Goal: Task Accomplishment & Management: Complete application form

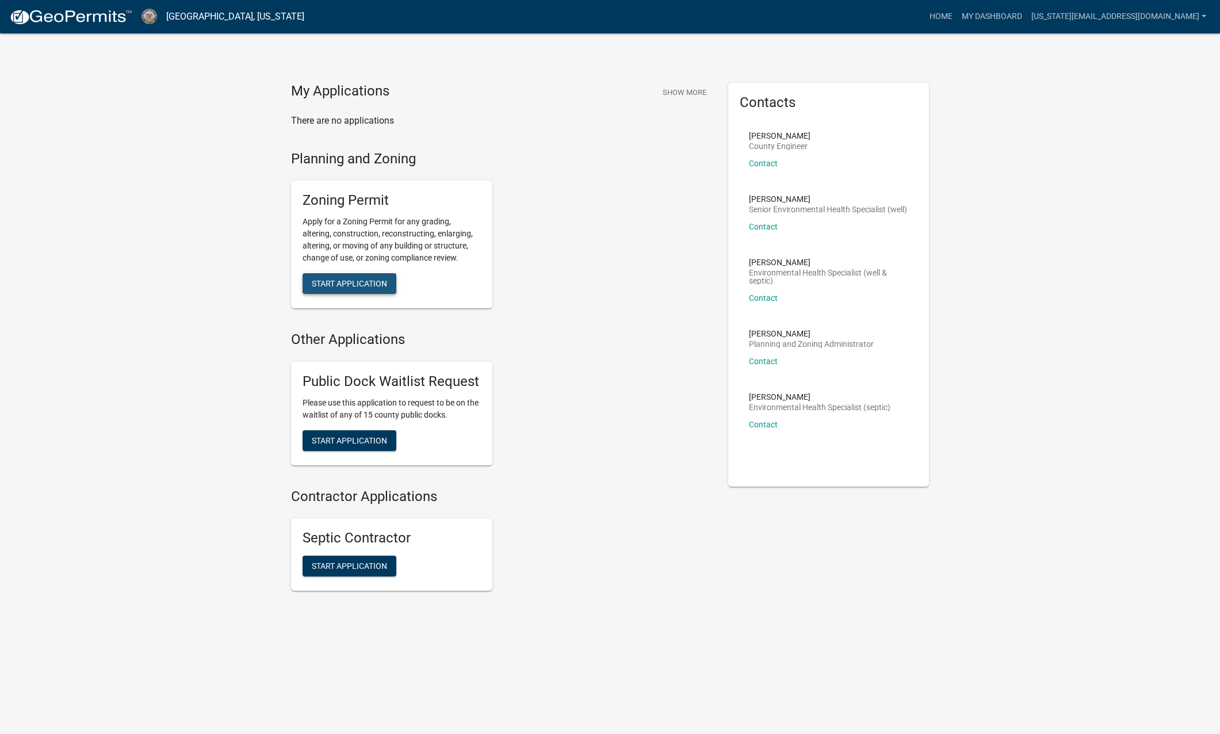
click at [335, 280] on span "Start Application" at bounding box center [349, 283] width 75 height 9
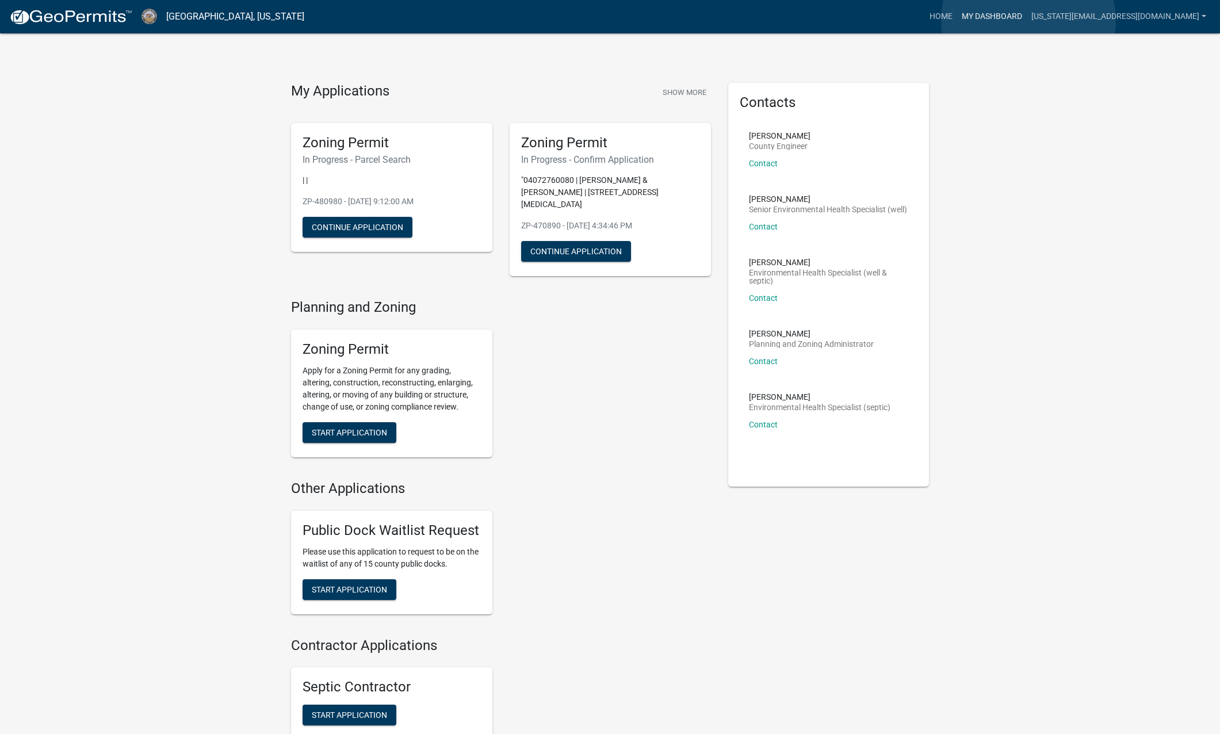
click at [1027, 20] on link "My Dashboard" at bounding box center [992, 17] width 70 height 22
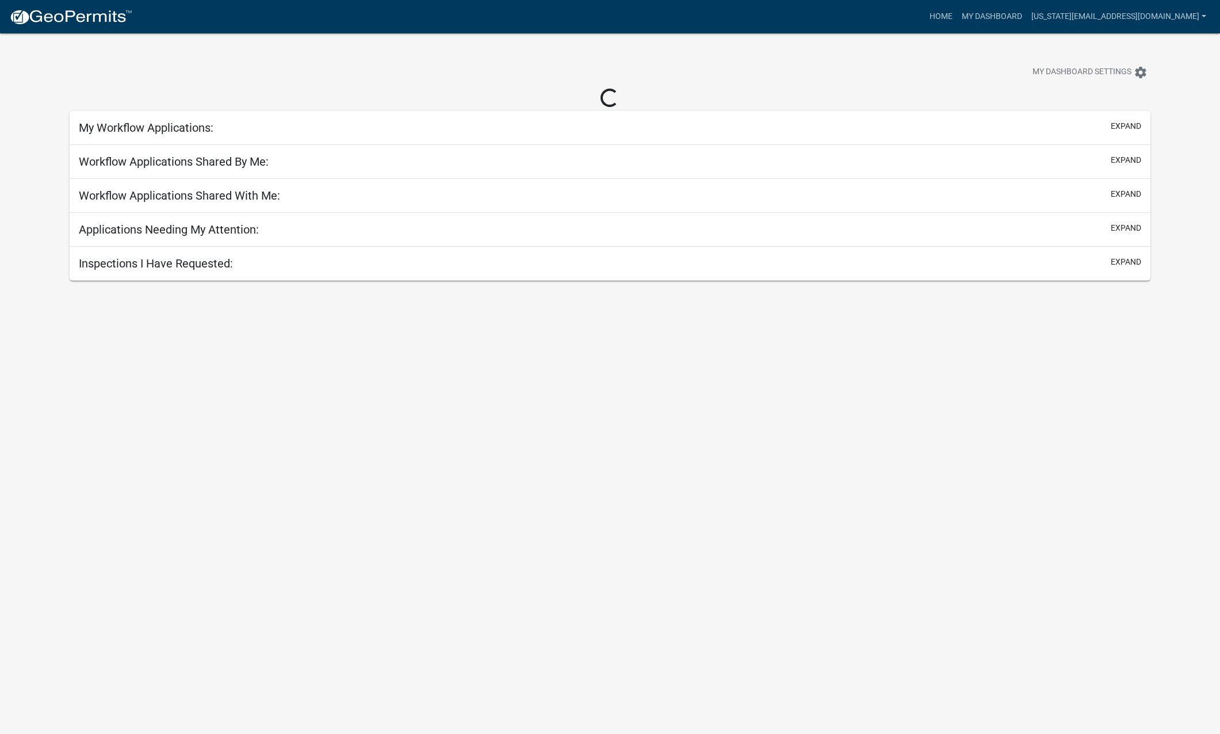
click at [387, 410] on body "Internet Explorer does NOT work with GeoPermits. Get a new browser for more sec…" at bounding box center [610, 400] width 1220 height 734
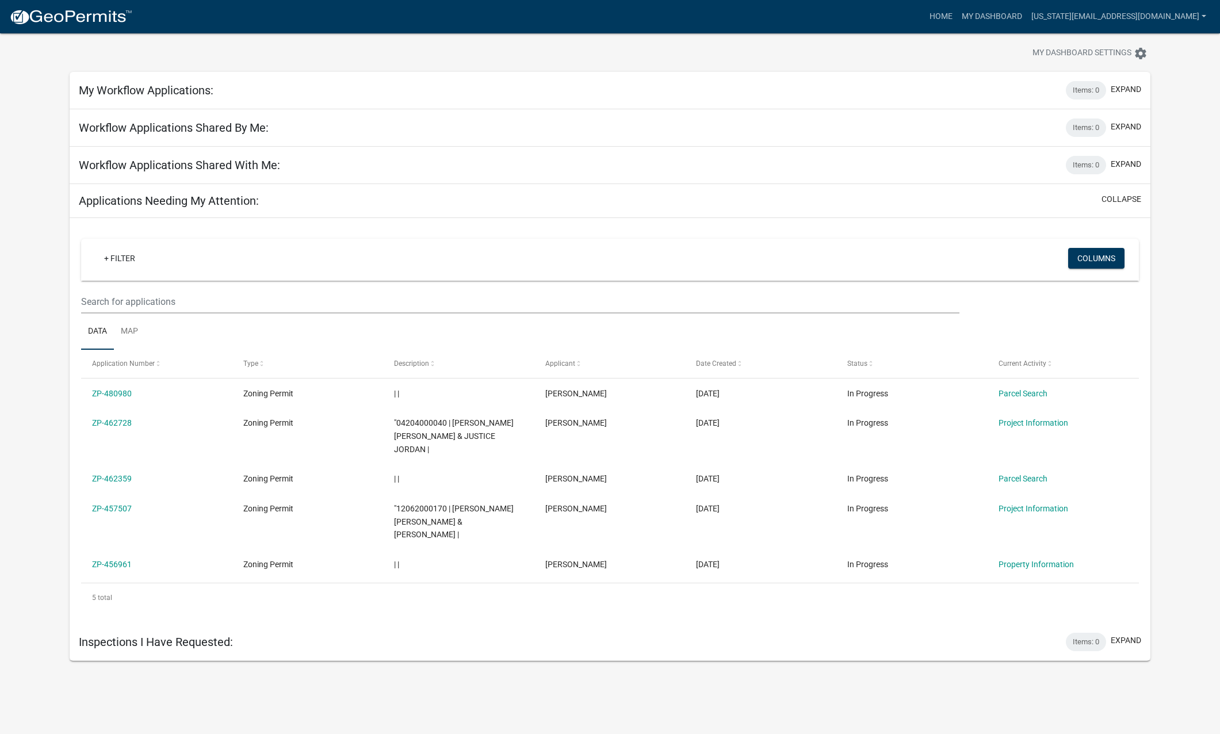
scroll to position [25, 0]
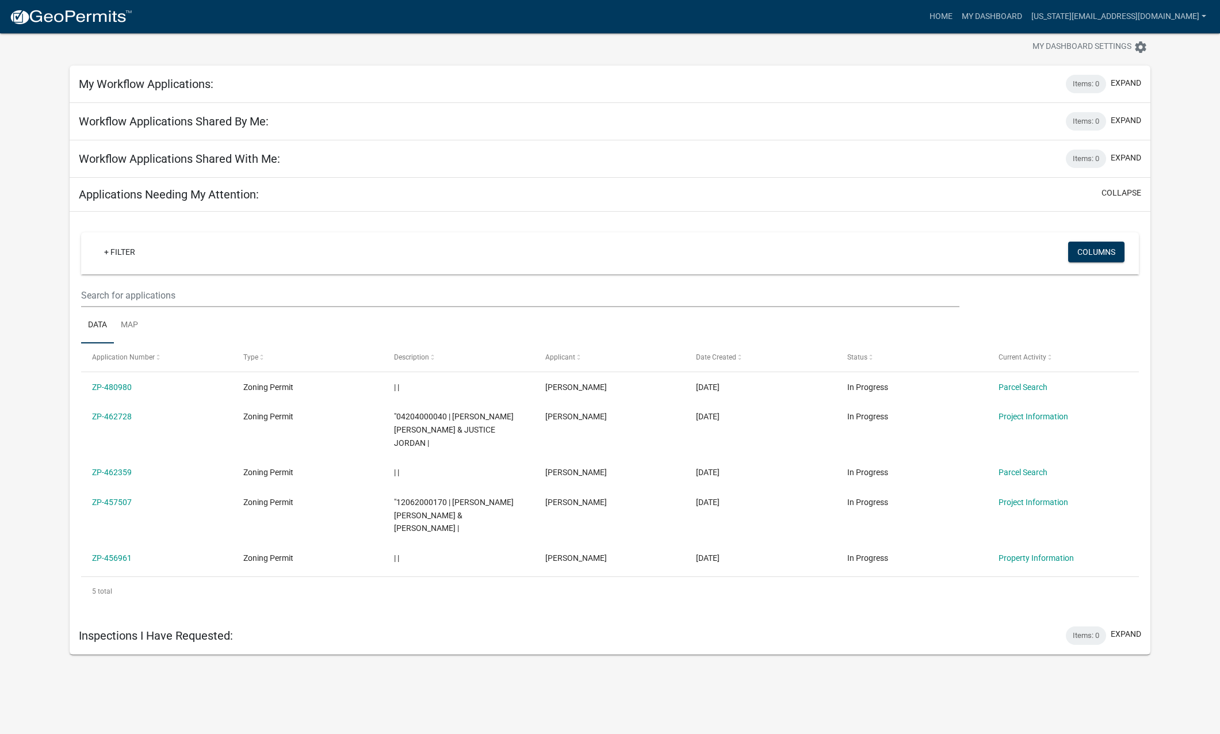
click at [144, 86] on h5 "My Workflow Applications:" at bounding box center [146, 84] width 135 height 14
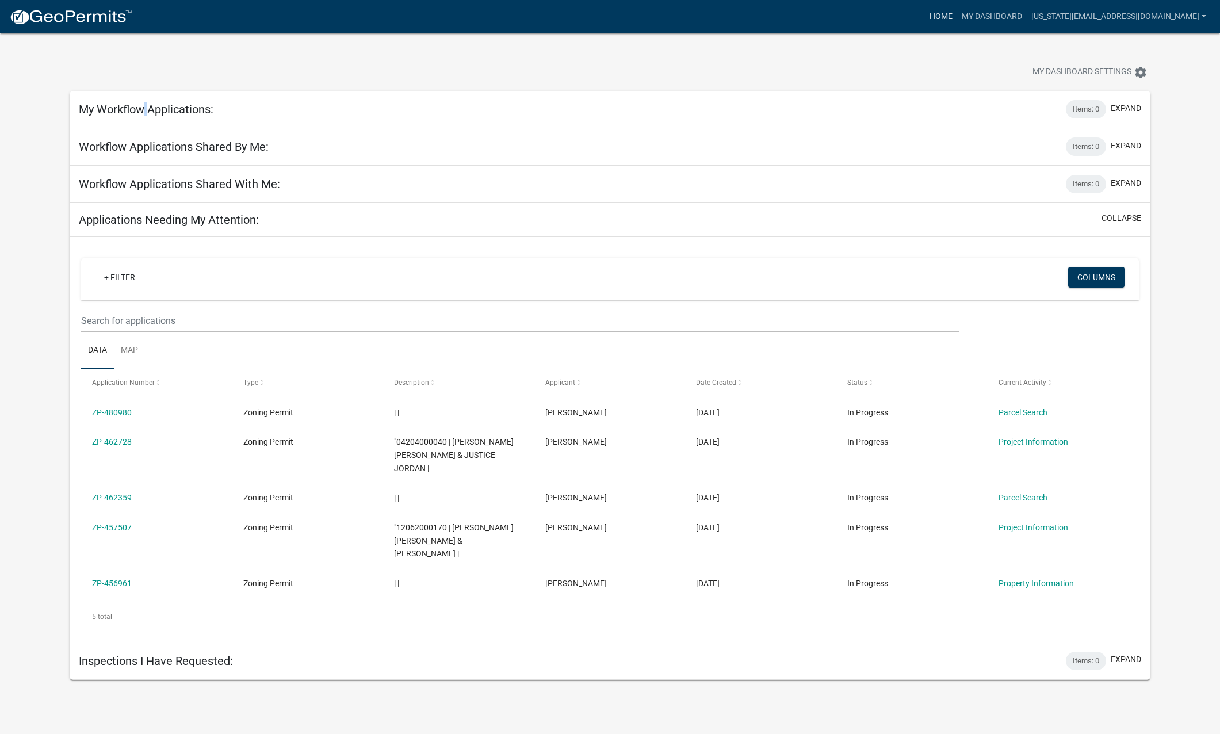
click at [957, 24] on link "Home" at bounding box center [941, 17] width 32 height 22
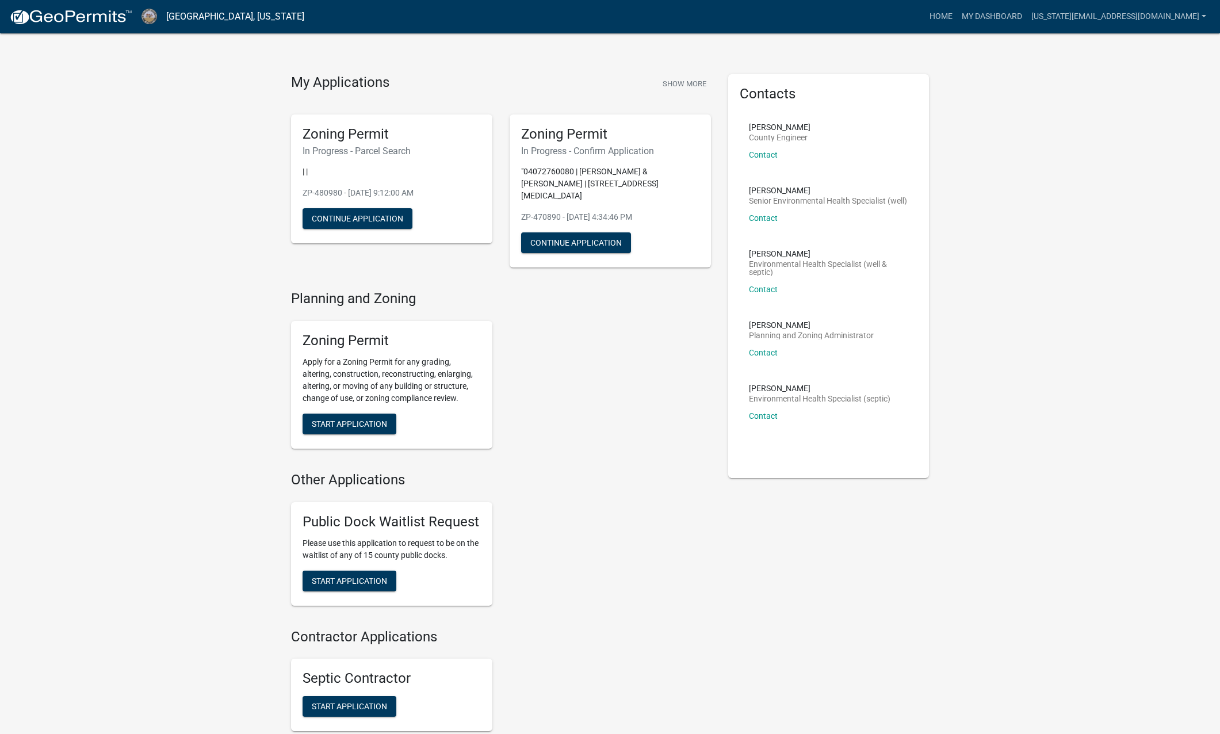
scroll to position [13, 0]
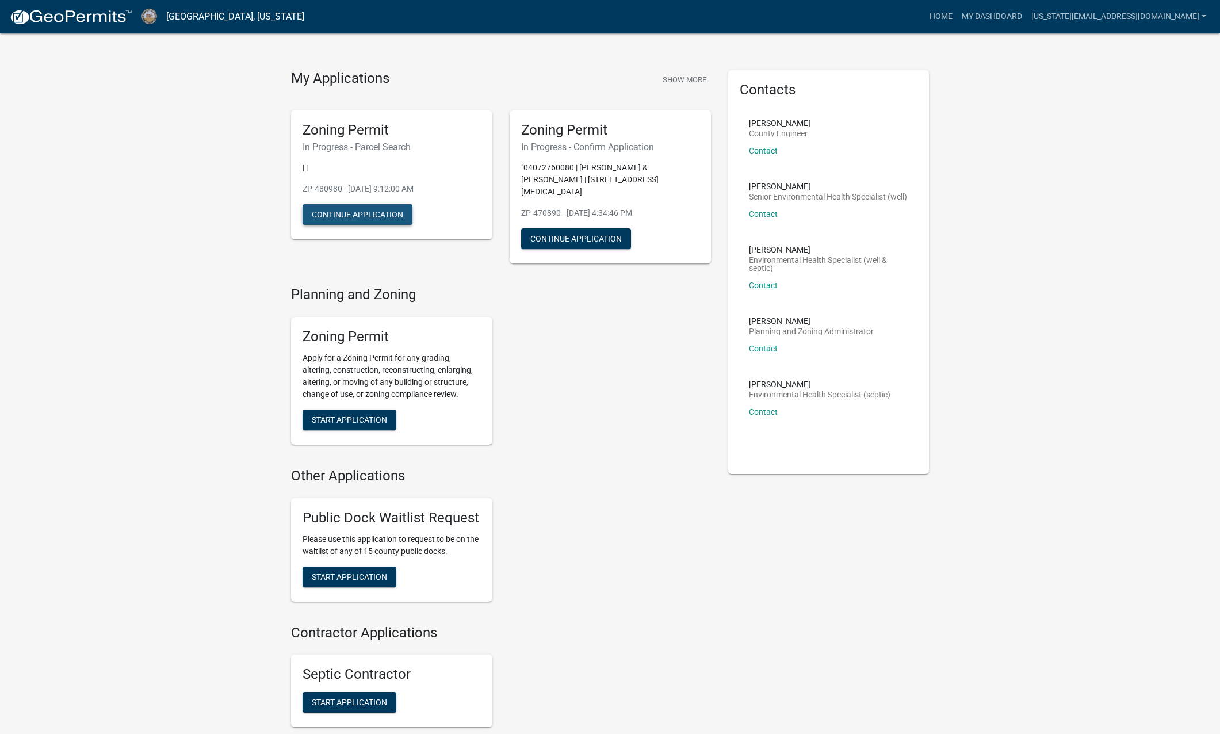
click at [319, 216] on button "Continue Application" at bounding box center [358, 214] width 110 height 21
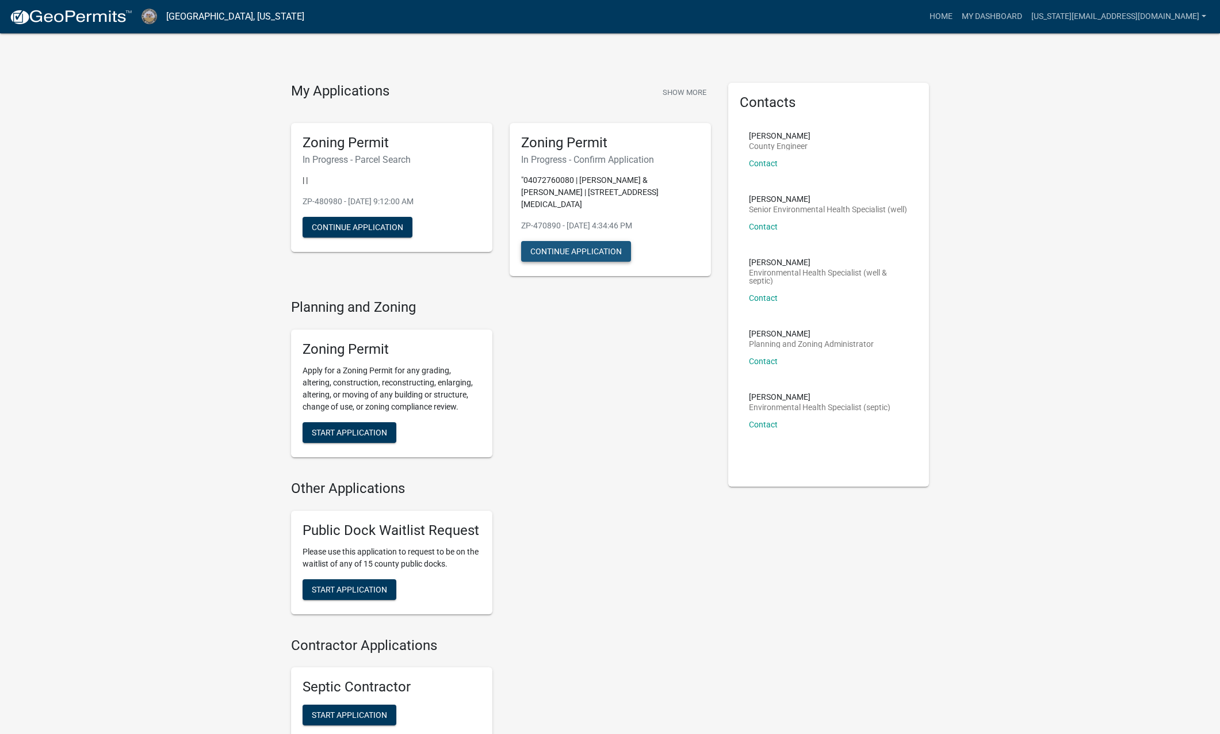
click at [598, 241] on button "Continue Application" at bounding box center [576, 251] width 110 height 21
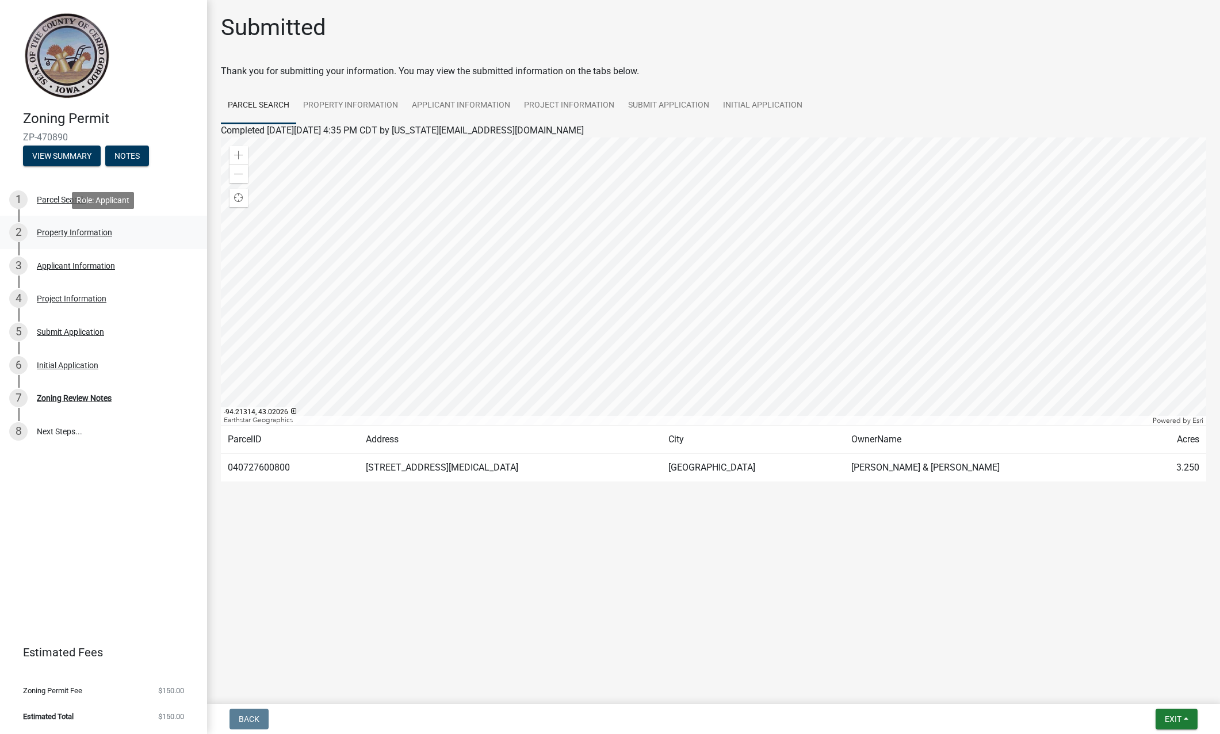
click at [91, 235] on div "Property Information" at bounding box center [74, 232] width 75 height 8
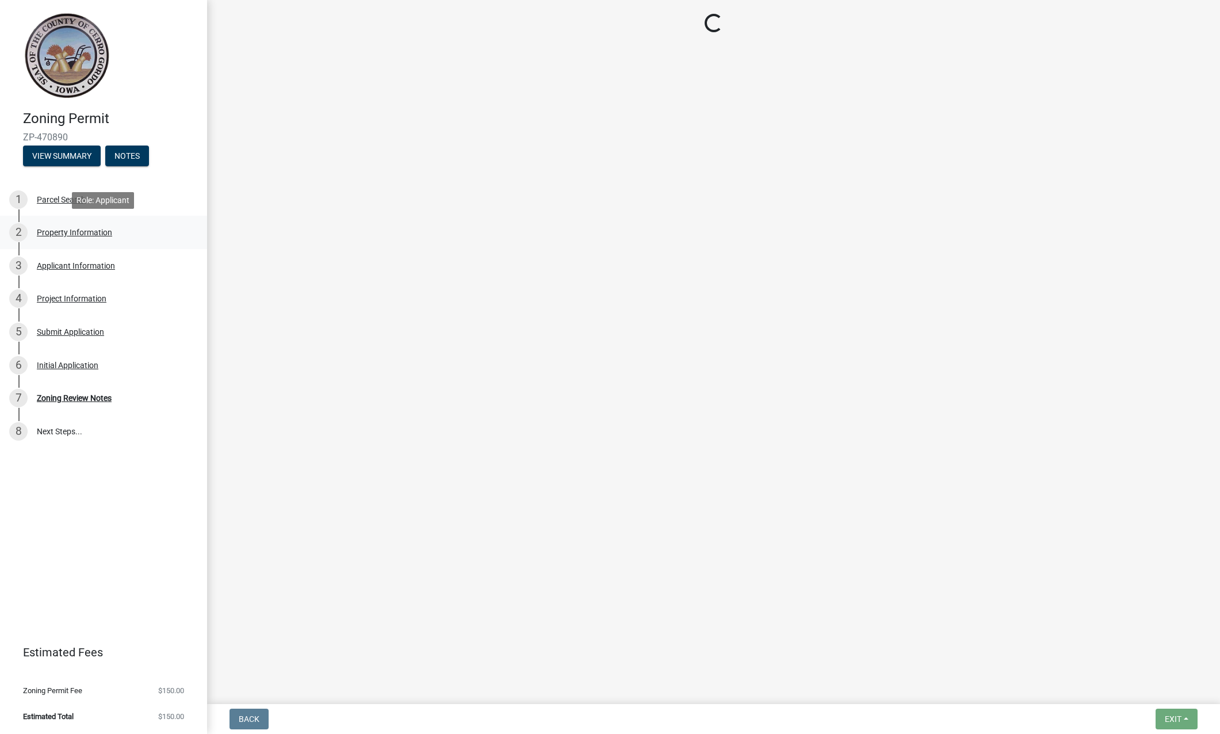
select select "7a5a2478-5b3b-459e-a372-388ca56f6284"
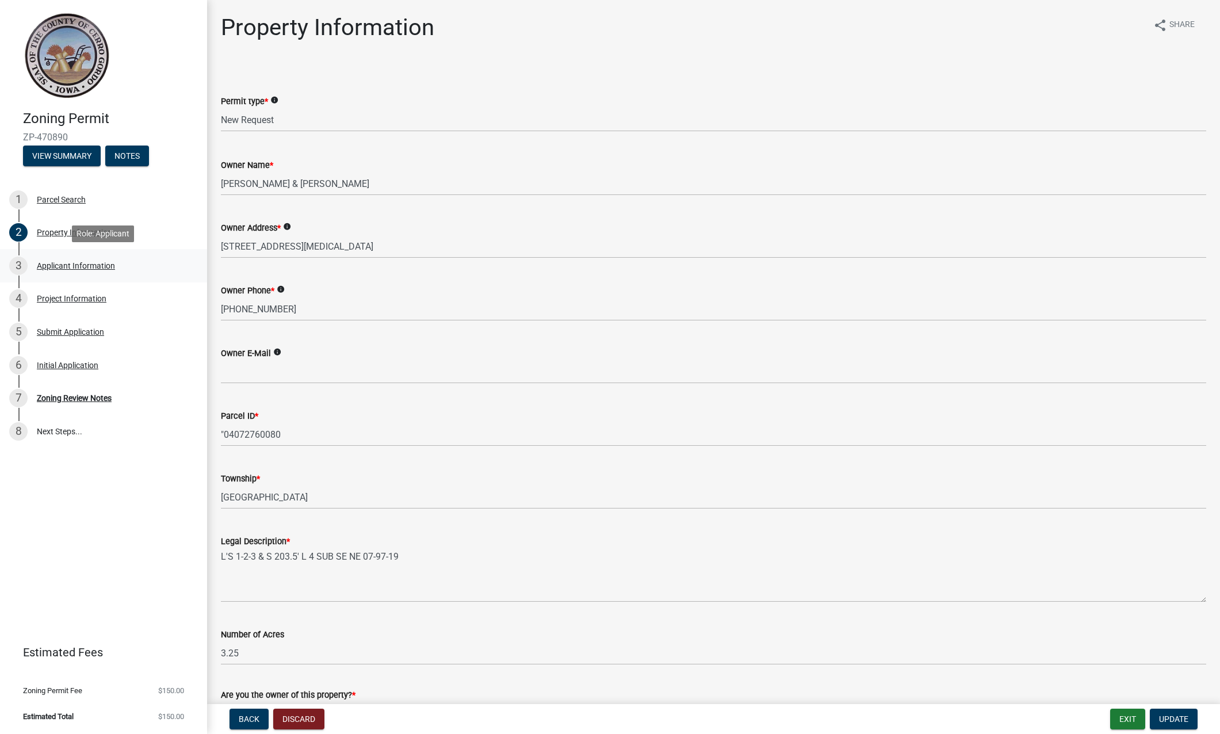
click at [91, 267] on div "Applicant Information" at bounding box center [76, 266] width 78 height 8
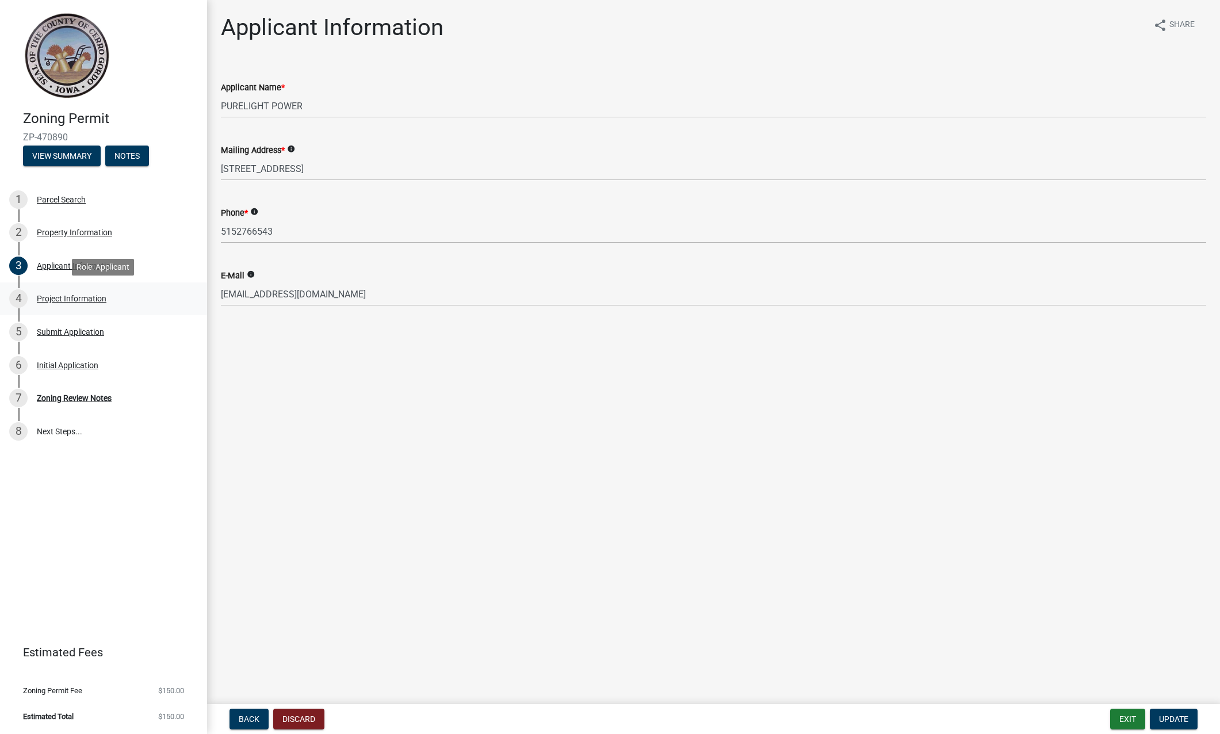
click at [67, 299] on div "Project Information" at bounding box center [72, 298] width 70 height 8
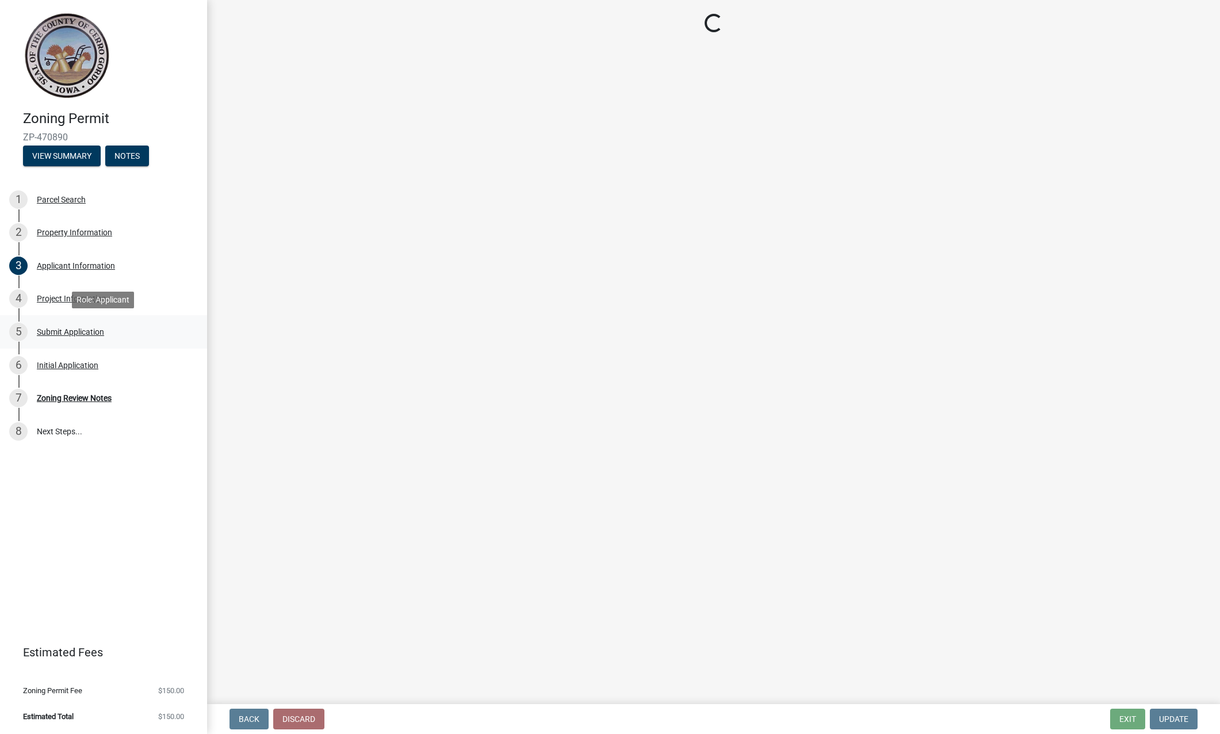
select select "c33da19a-5b3e-4f51-a669-d4d436de7689"
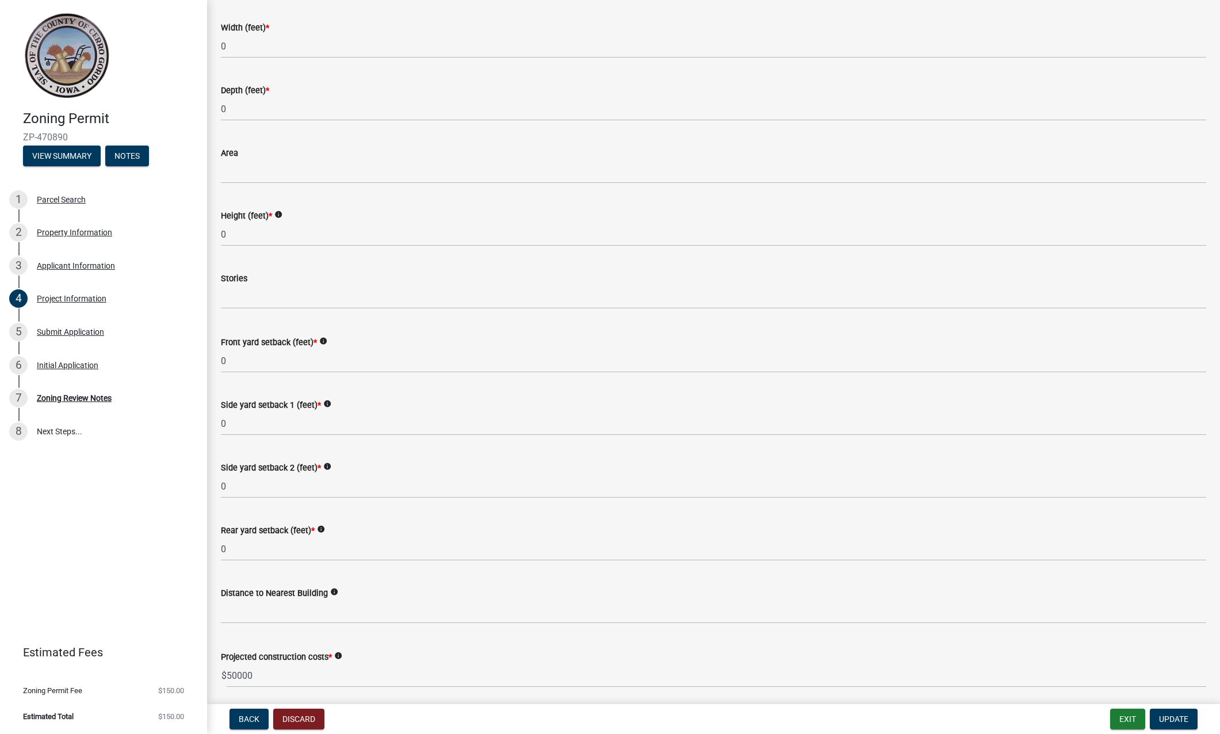
scroll to position [1013, 0]
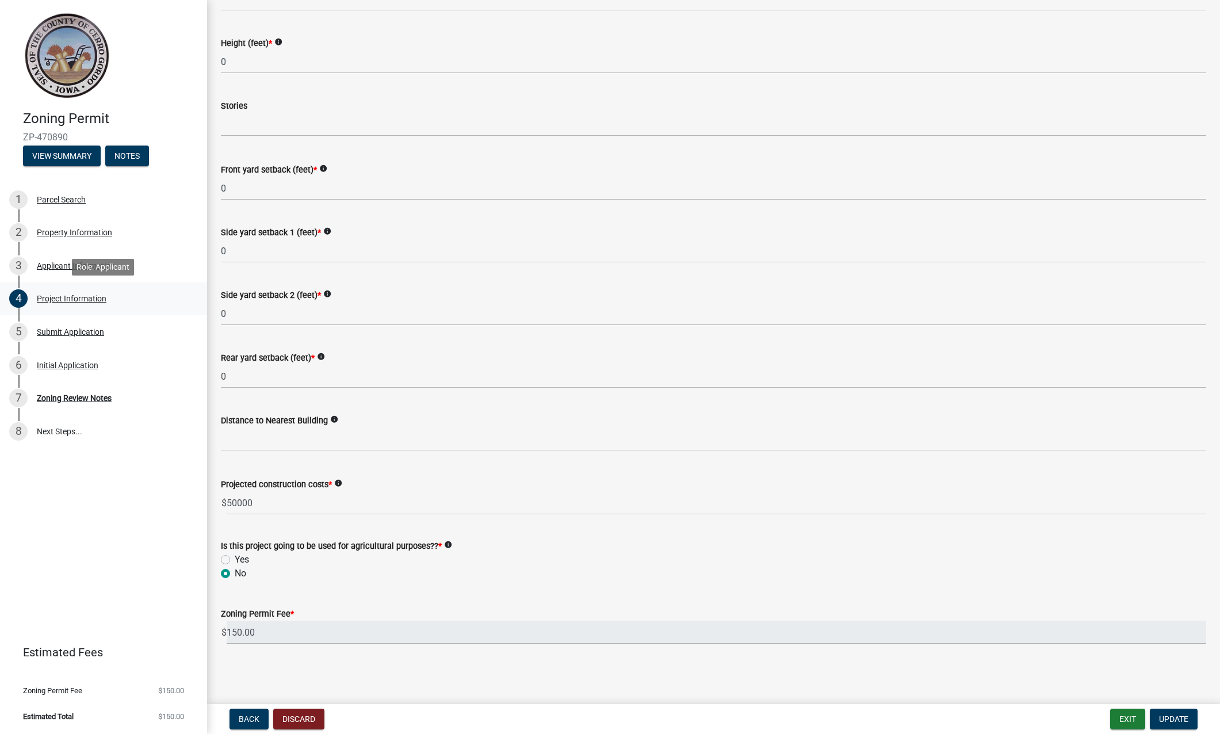
click at [70, 301] on div "Project Information" at bounding box center [72, 298] width 70 height 8
click at [53, 299] on div "Project Information" at bounding box center [72, 298] width 70 height 8
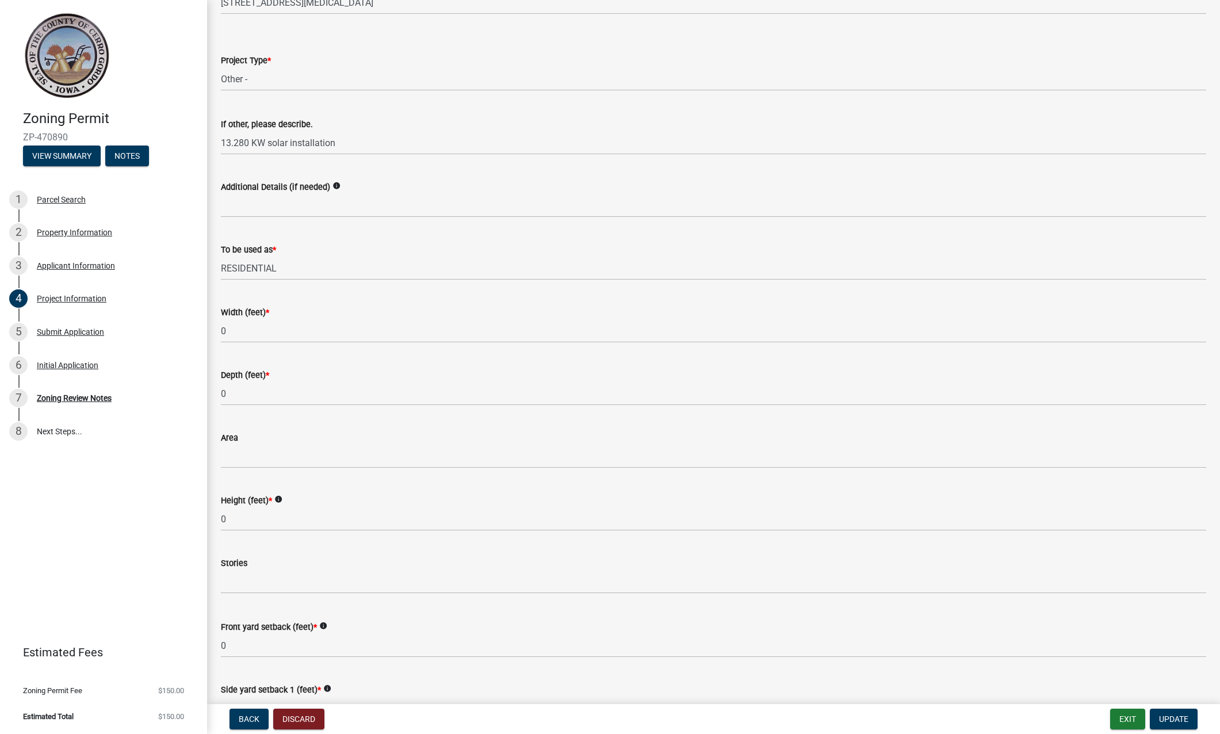
scroll to position [592, 0]
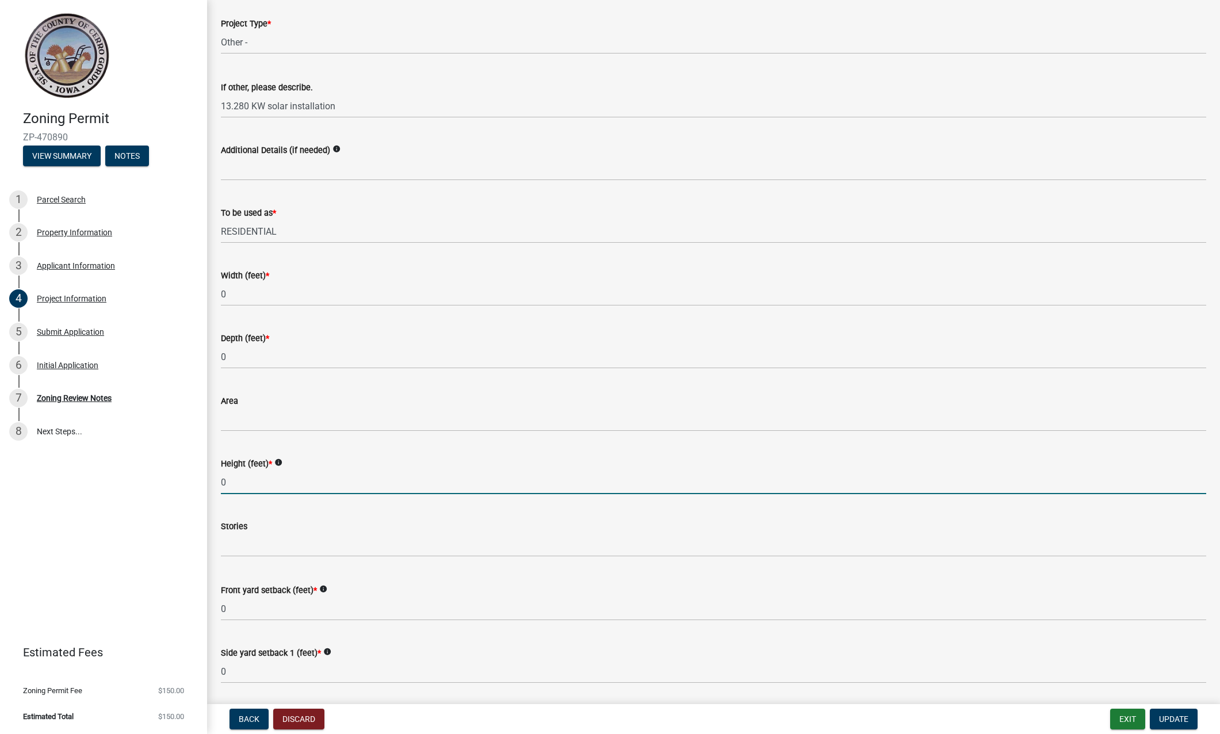
click at [238, 482] on input "0" at bounding box center [713, 483] width 985 height 24
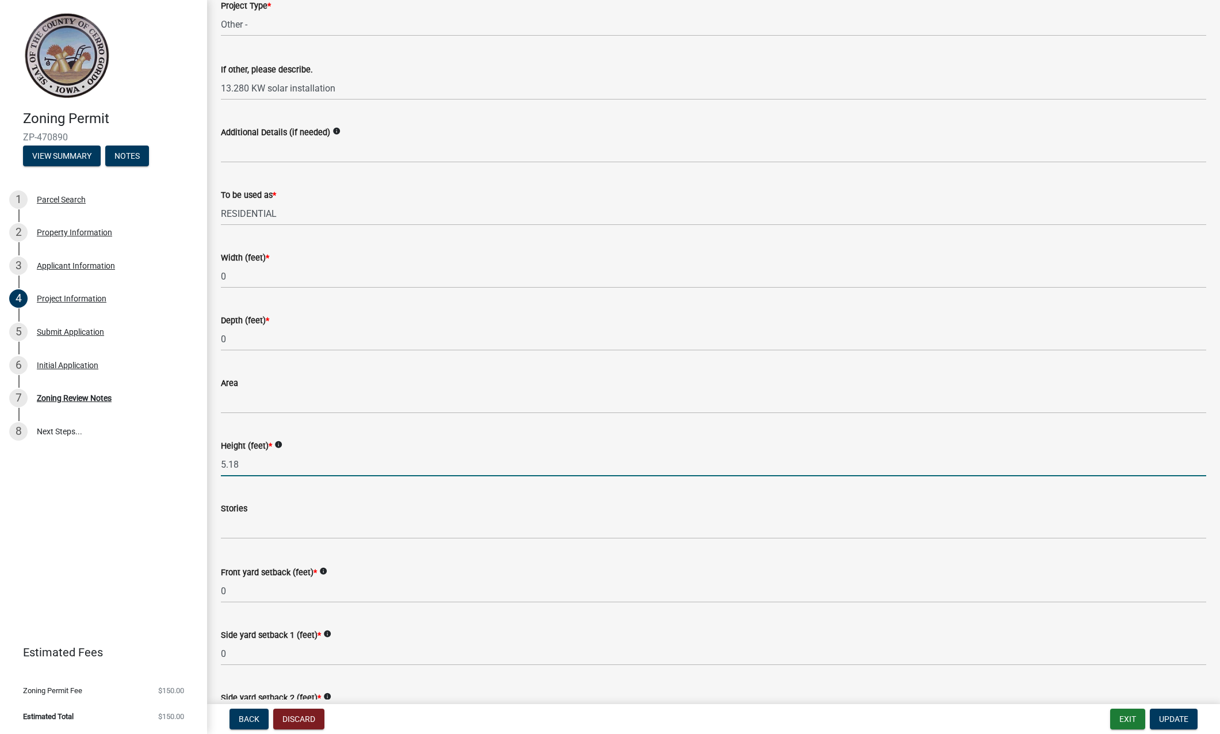
type input "5.18"
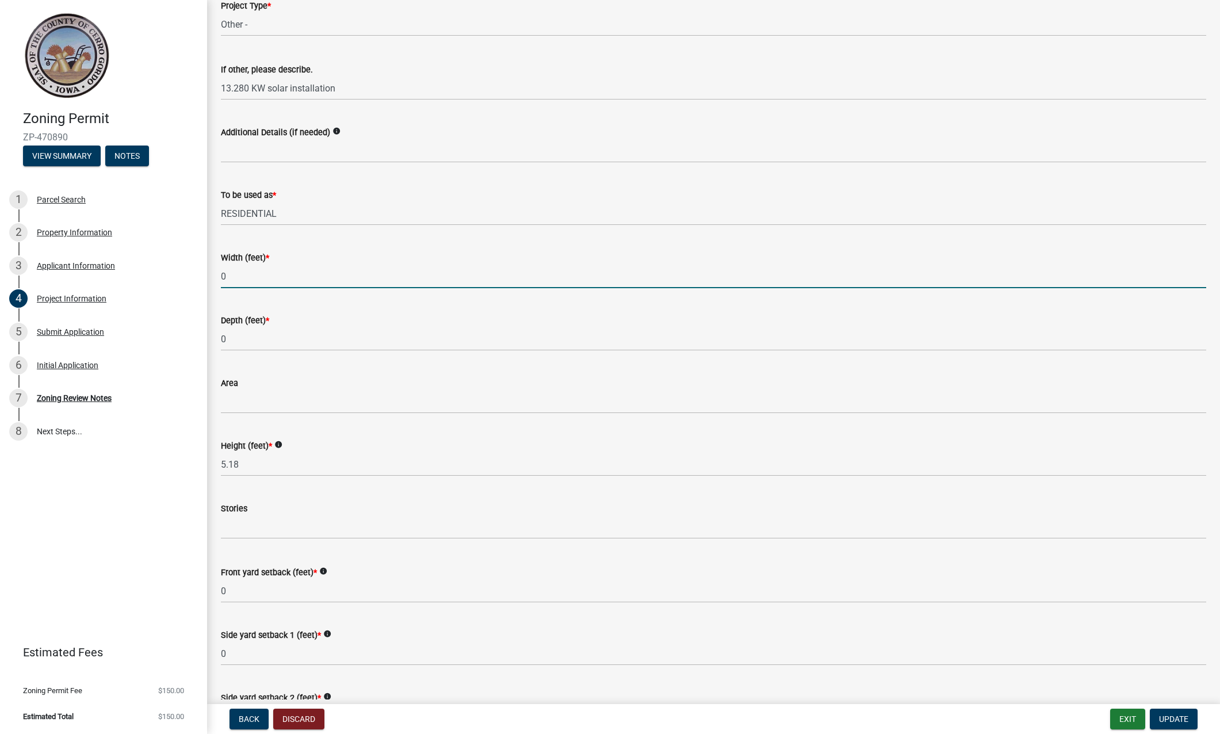
click at [234, 275] on input "0" at bounding box center [713, 277] width 985 height 24
type input "0"
type input "14.11"
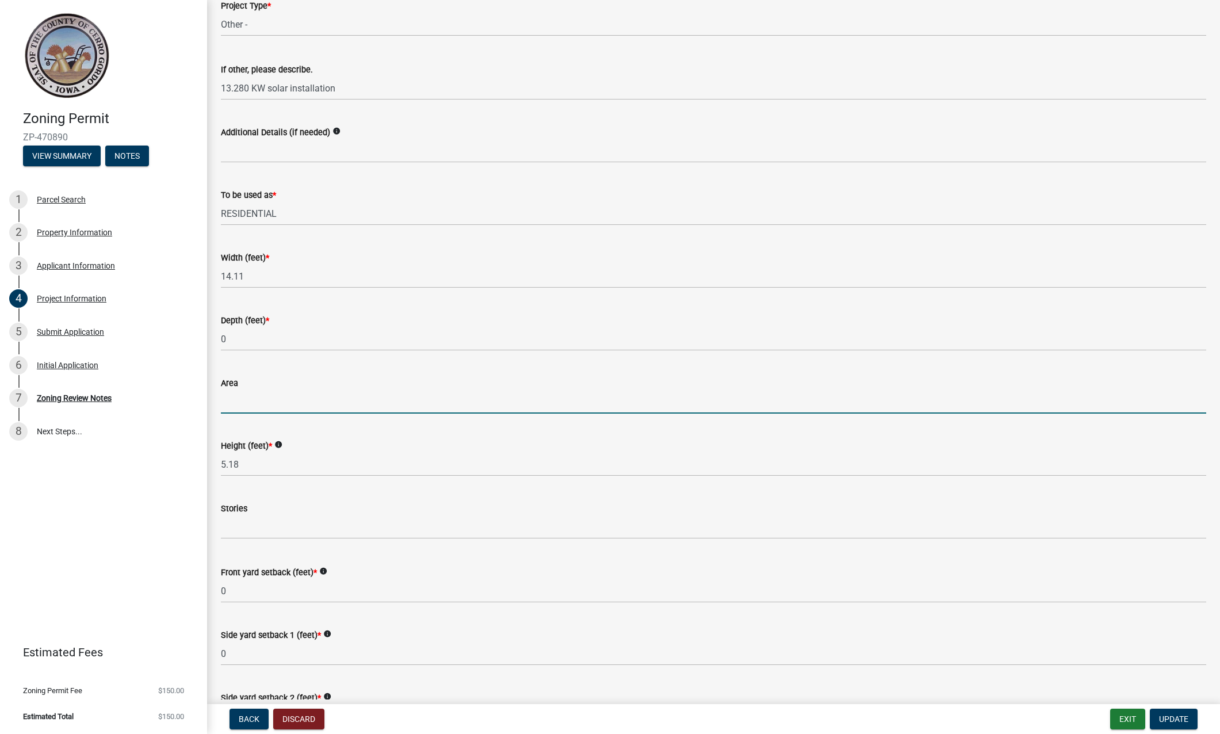
click at [238, 402] on input "Area" at bounding box center [713, 402] width 985 height 24
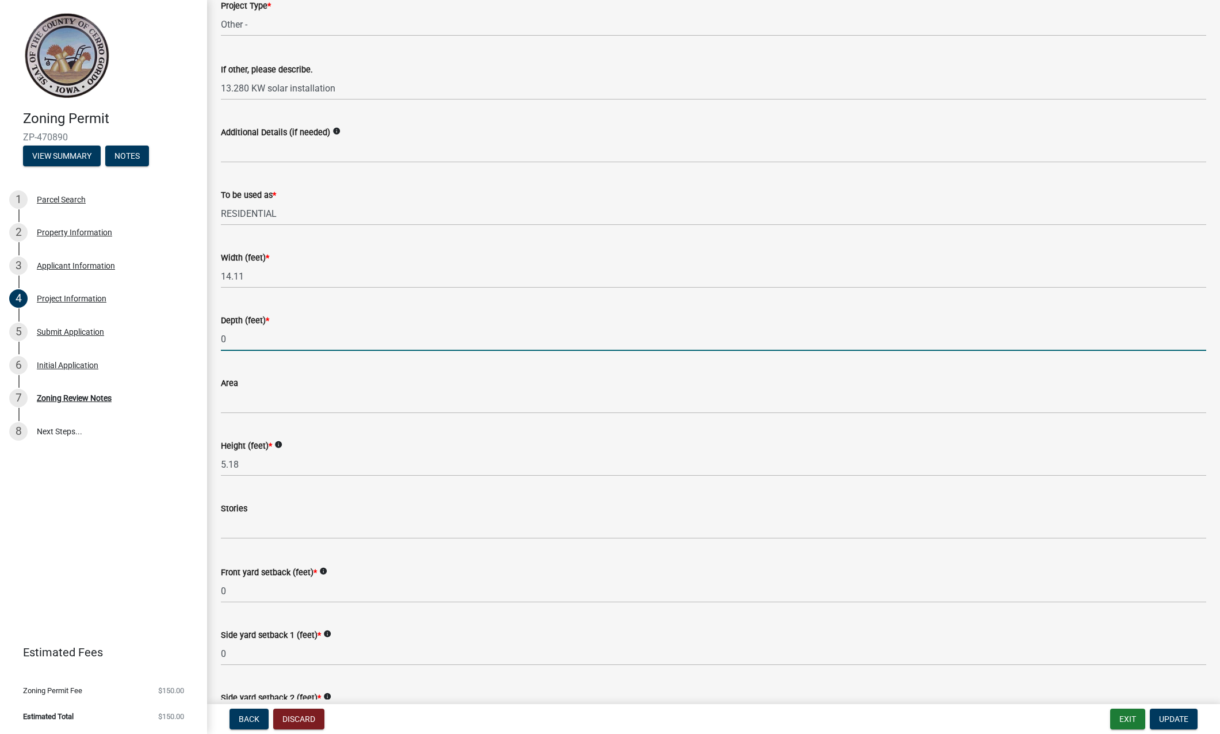
click at [248, 342] on input "0" at bounding box center [713, 339] width 985 height 24
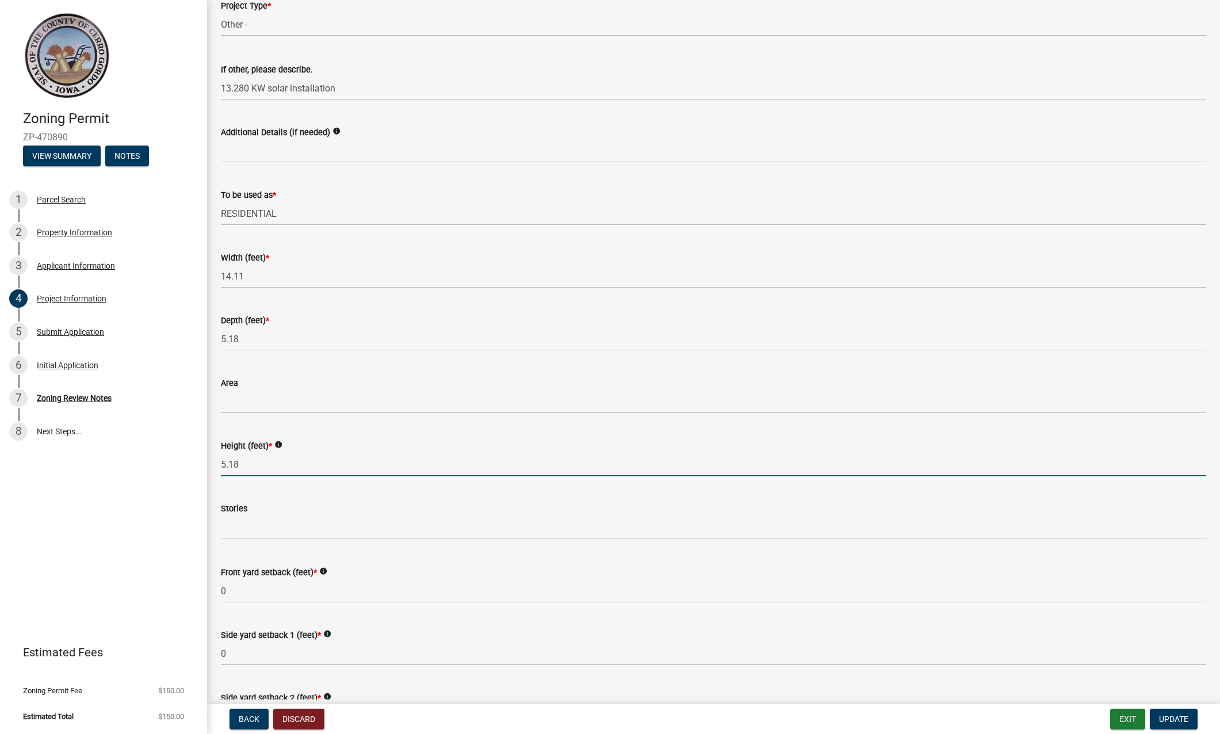
click at [252, 463] on input "5.18" at bounding box center [713, 465] width 985 height 24
click at [255, 339] on input "5.18" at bounding box center [713, 339] width 985 height 24
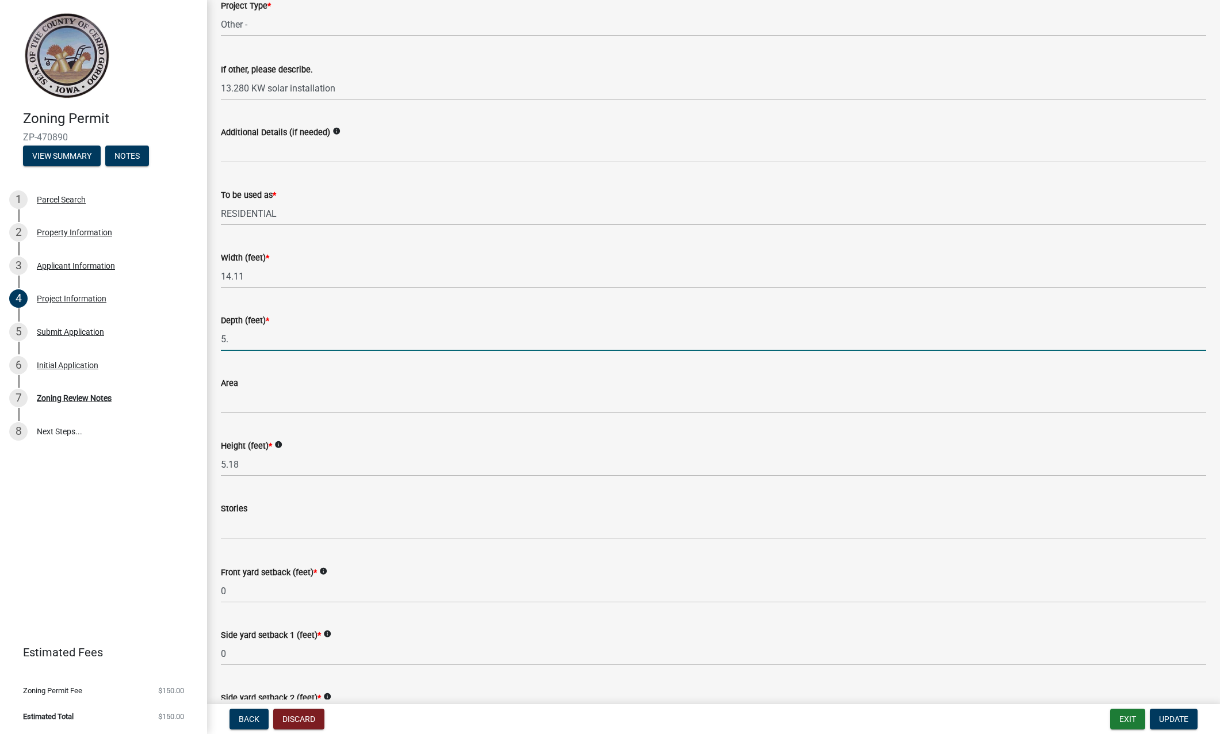
type input "5"
type input "3""
click at [1176, 722] on span "Update" at bounding box center [1173, 718] width 29 height 9
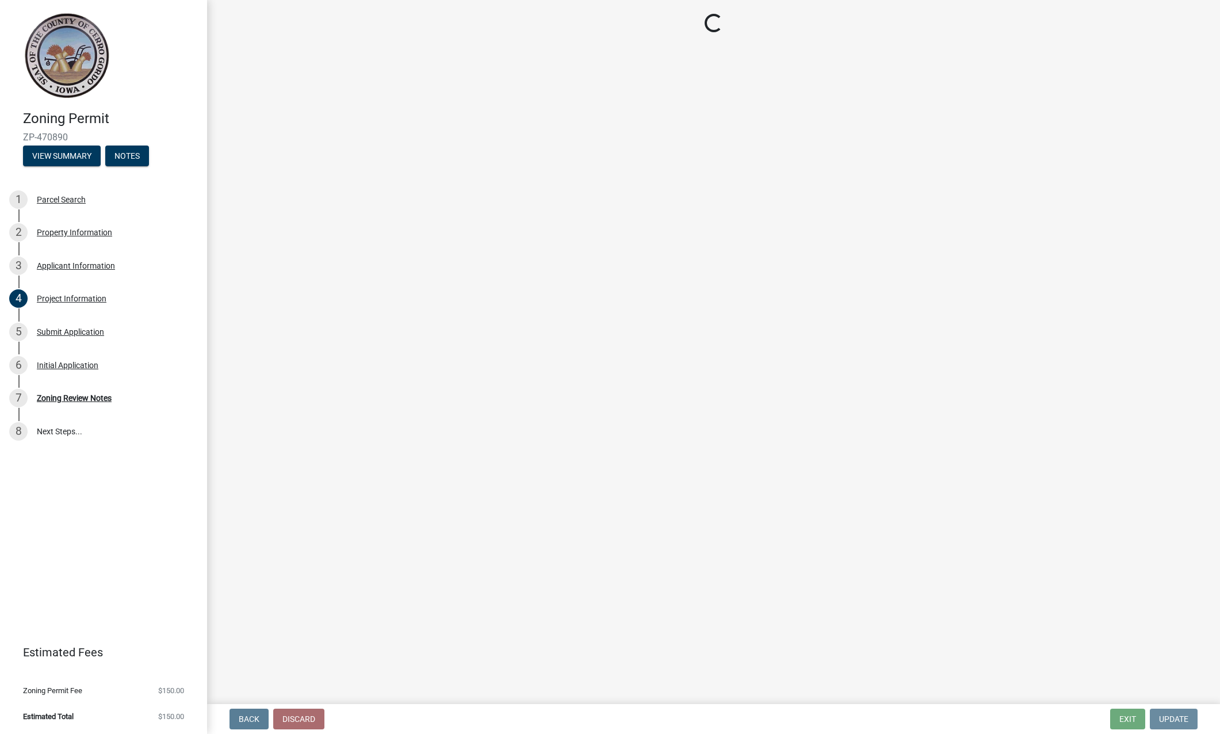
scroll to position [0, 0]
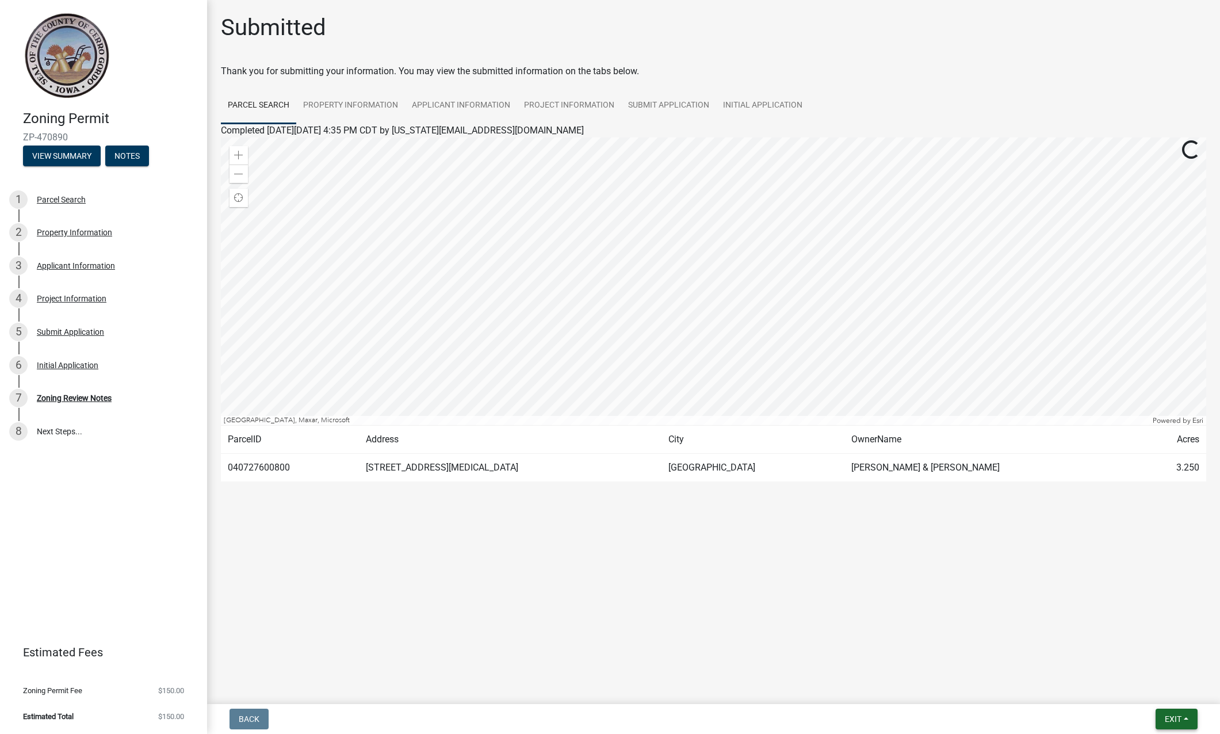
click at [1196, 722] on button "Exit" at bounding box center [1177, 719] width 42 height 21
